Goal: Transaction & Acquisition: Purchase product/service

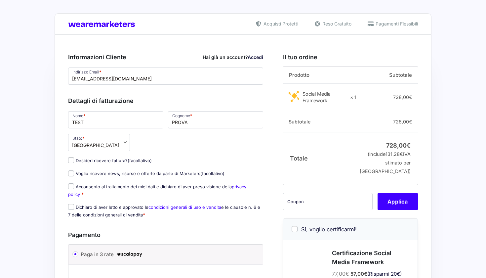
select select
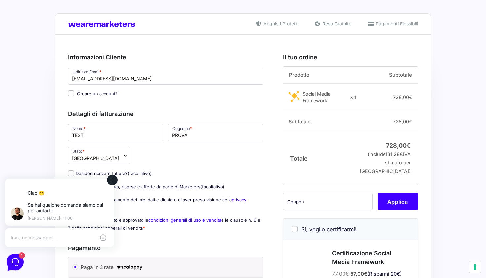
click at [70, 172] on div "Ciao 🙂 Se hai qualche domanda siamo qui per aiutarti! [PERSON_NAME] • 11:06" at bounding box center [59, 203] width 127 height 64
click at [119, 182] on div "Ciao 🙂 Se hai qualche domanda siamo qui per aiutarti! [PERSON_NAME] • 11:06" at bounding box center [59, 203] width 127 height 64
click at [113, 182] on icon at bounding box center [112, 179] width 5 height 5
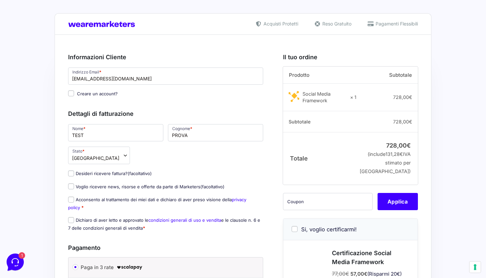
click at [71, 174] on input "Desideri ricevere fattura? (facoltativo)" at bounding box center [71, 173] width 6 height 6
checkbox input "true"
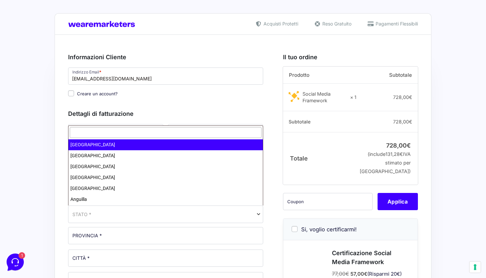
click at [152, 218] on span "STATO *" at bounding box center [165, 214] width 195 height 18
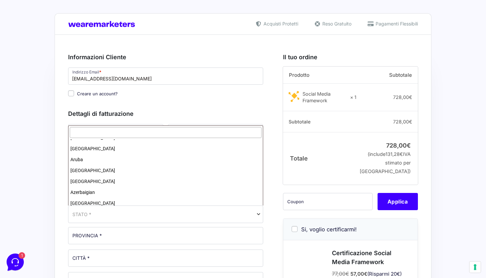
scroll to position [112, 0]
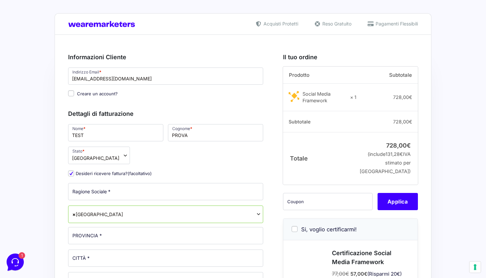
select select "AU"
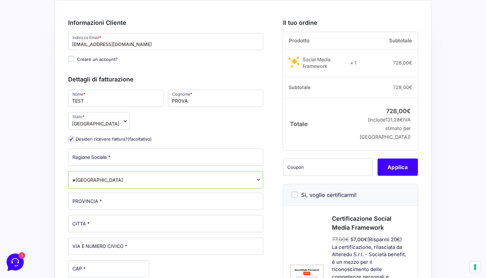
scroll to position [0, 0]
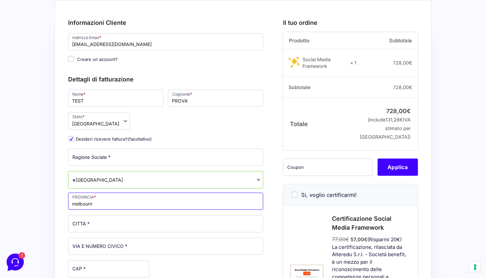
type input "melbourn"
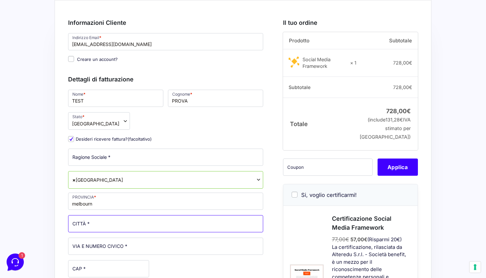
click at [258, 225] on input "CITTÀ *" at bounding box center [165, 223] width 195 height 17
click at [257, 224] on input "CITTÀ *" at bounding box center [165, 223] width 195 height 17
click at [194, 226] on input "CITTÀ *" at bounding box center [165, 223] width 195 height 17
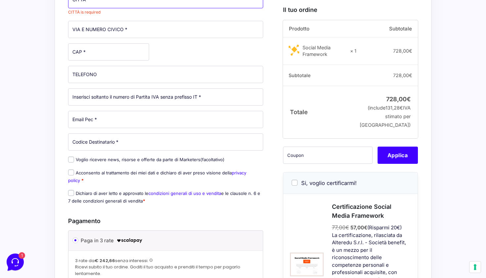
scroll to position [255, 0]
